Goal: Information Seeking & Learning: Learn about a topic

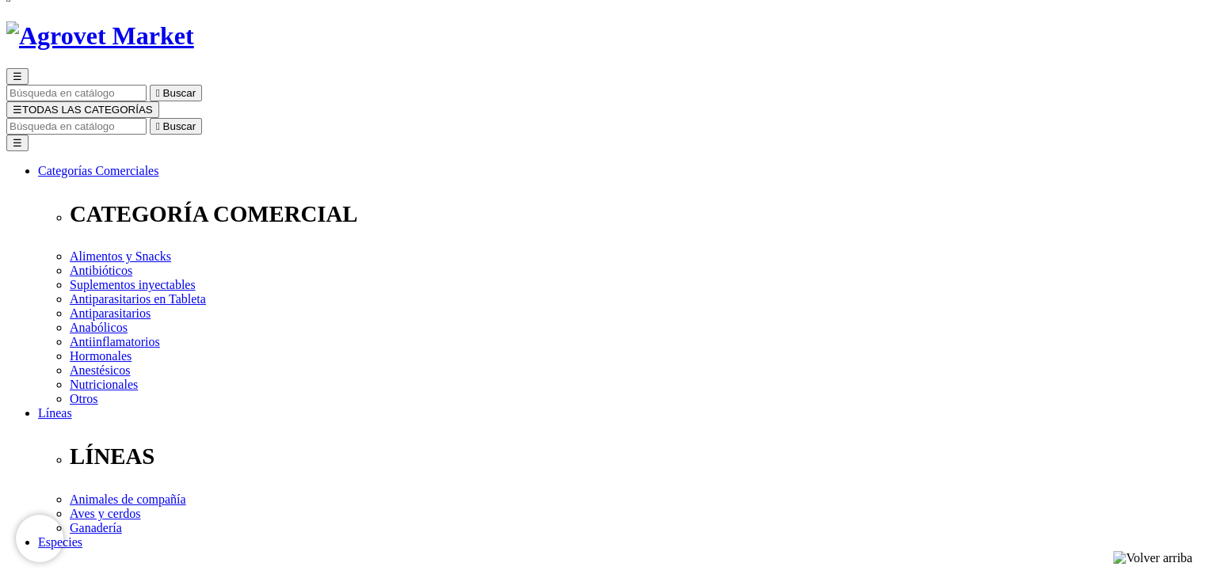
drag, startPoint x: 715, startPoint y: 319, endPoint x: 795, endPoint y: 338, distance: 83.0
copy p "[MEDICAL_DATA], antitóxico y analgésico no esteroide. Específico para el [MEDIC…"
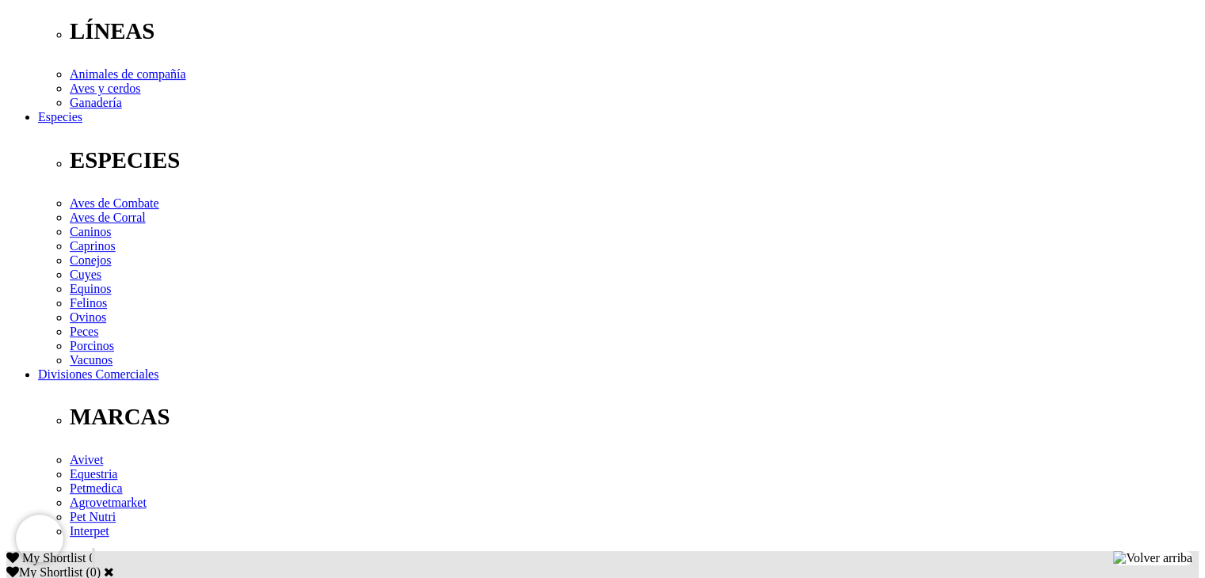
scroll to position [634, 0]
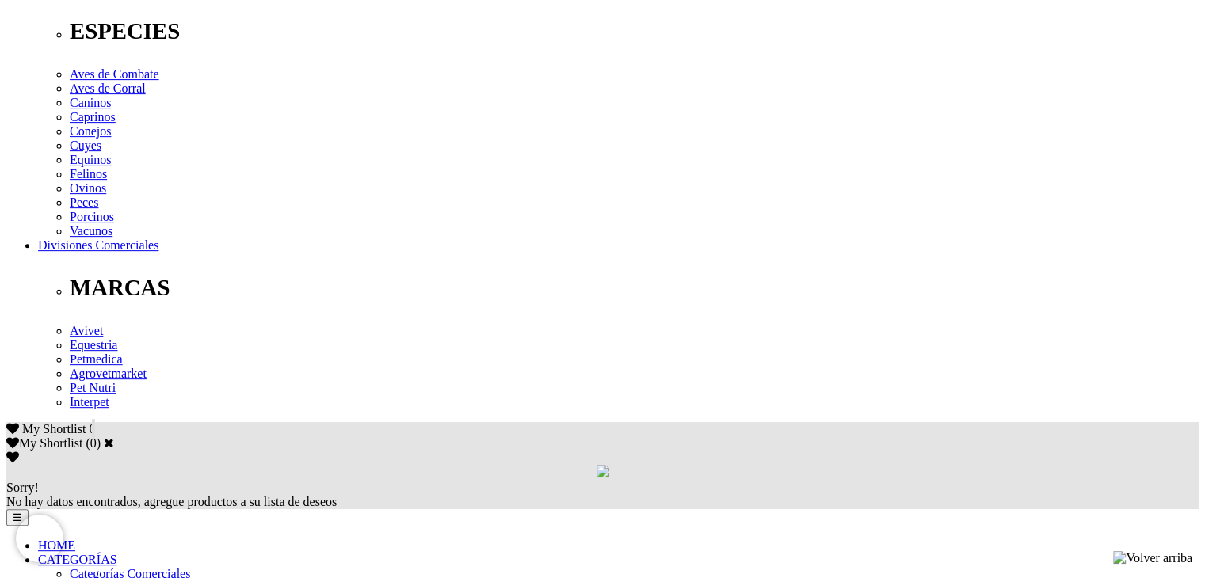
drag, startPoint x: 462, startPoint y: 199, endPoint x: 221, endPoint y: 201, distance: 240.8
copy p "[MEDICAL_DATA] Meglumina 50 mg, excipientes c.s.p. 1 mL."
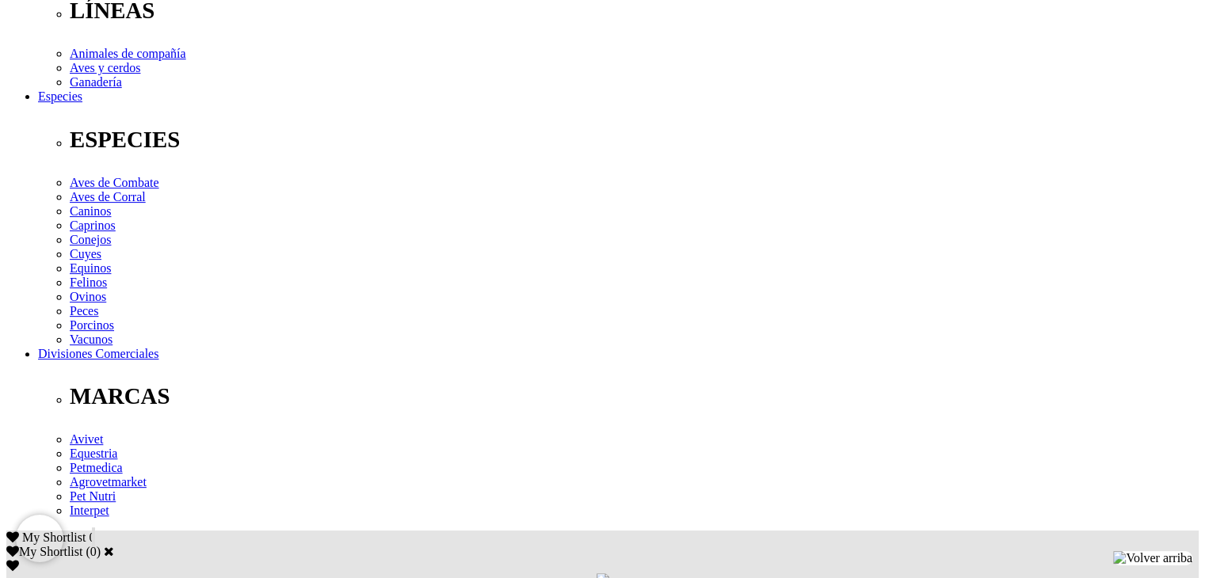
scroll to position [475, 0]
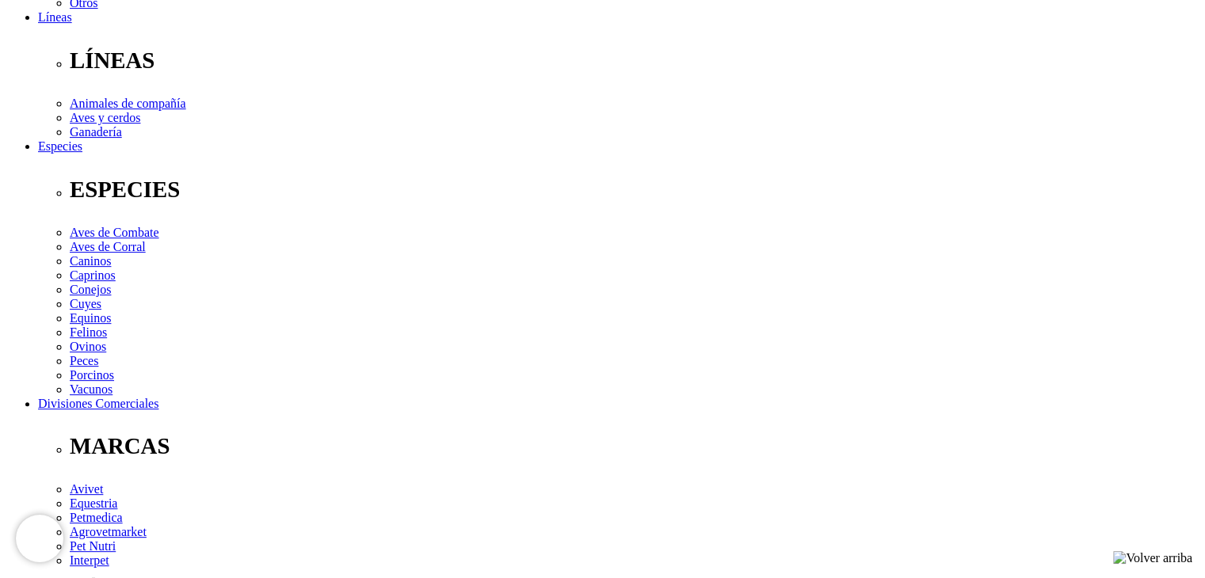
drag, startPoint x: 347, startPoint y: 367, endPoint x: 605, endPoint y: 404, distance: 260.9
copy p "inflamación aguda asociada con enfermedades del tracto respiratorio, [MEDICAL_D…"
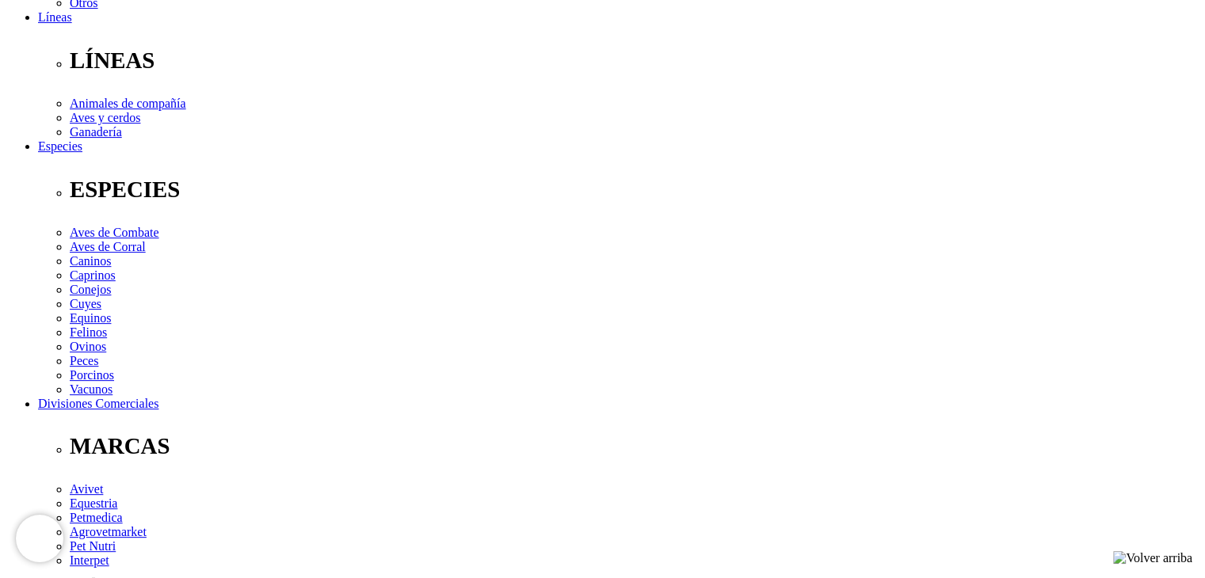
drag, startPoint x: 163, startPoint y: 347, endPoint x: 924, endPoint y: 392, distance: 761.9
copy div "Bovinos, ovinos, caprinos, camélidos y porcinos: 1 - 2 mL por cada 45 kg de pes…"
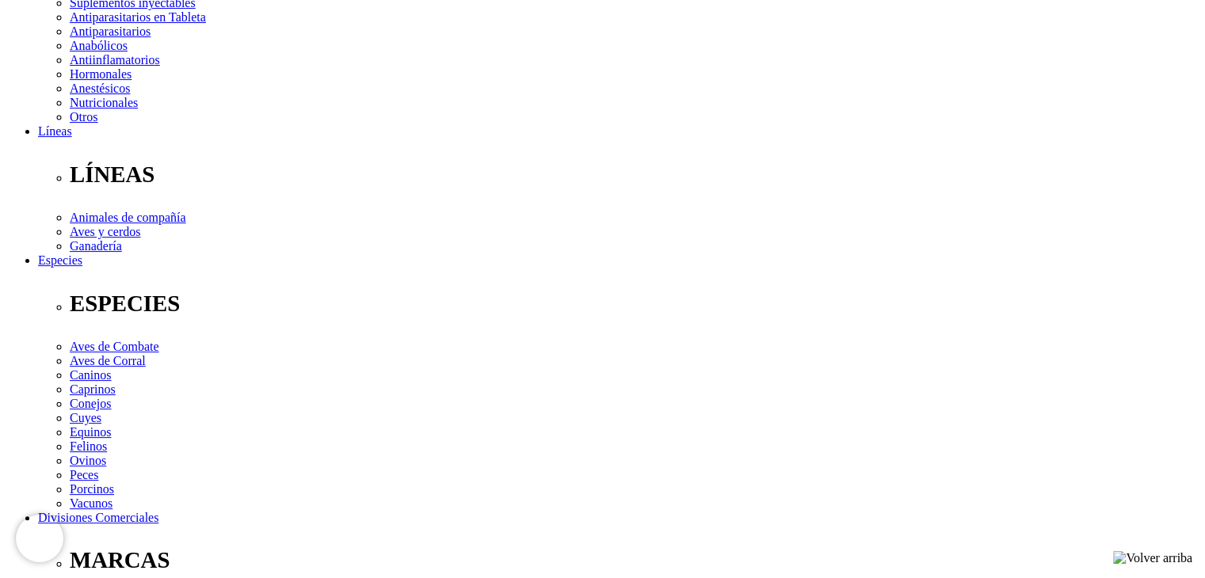
scroll to position [317, 0]
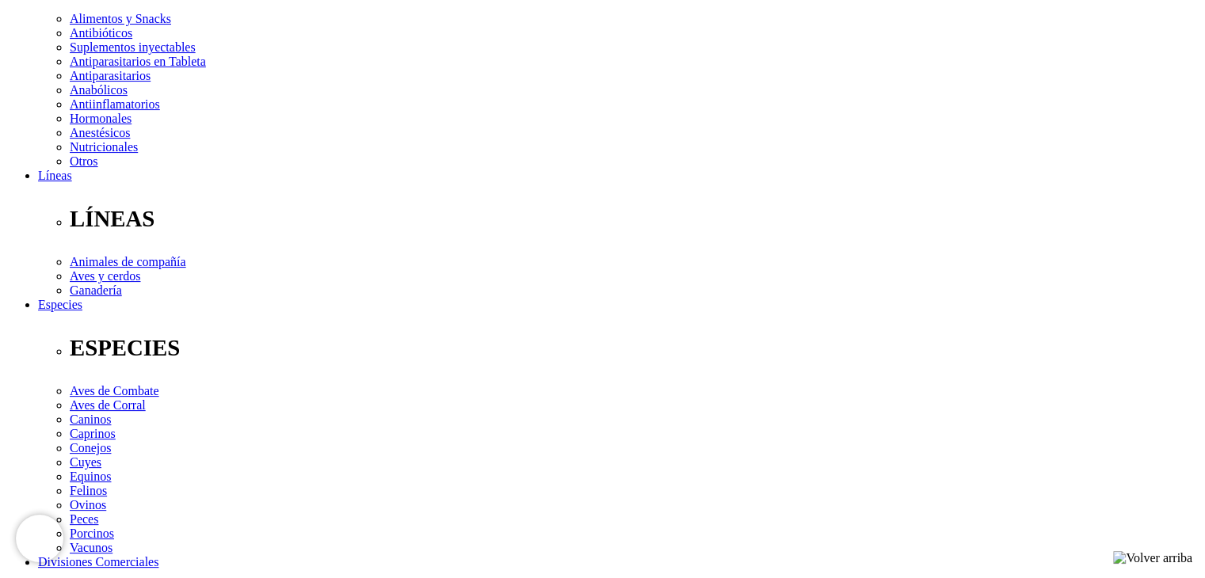
select select "3"
drag, startPoint x: 631, startPoint y: 191, endPoint x: 665, endPoint y: 200, distance: 34.6
